Goal: Check status: Check status

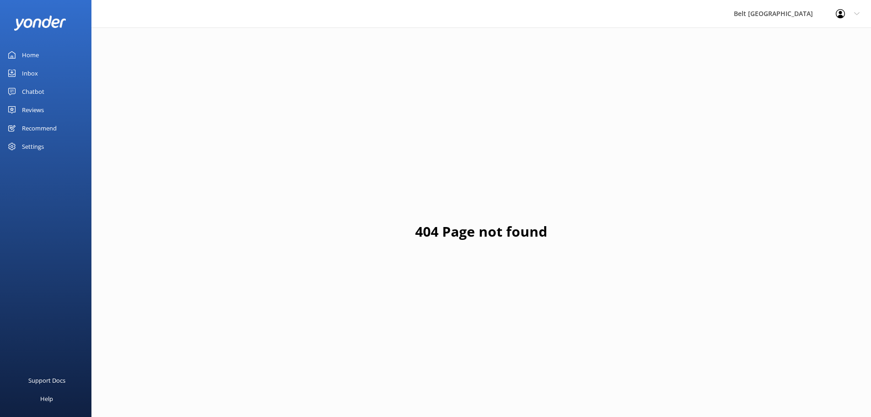
click at [36, 112] on div "Reviews" at bounding box center [33, 110] width 22 height 18
